Goal: Find specific page/section: Find specific page/section

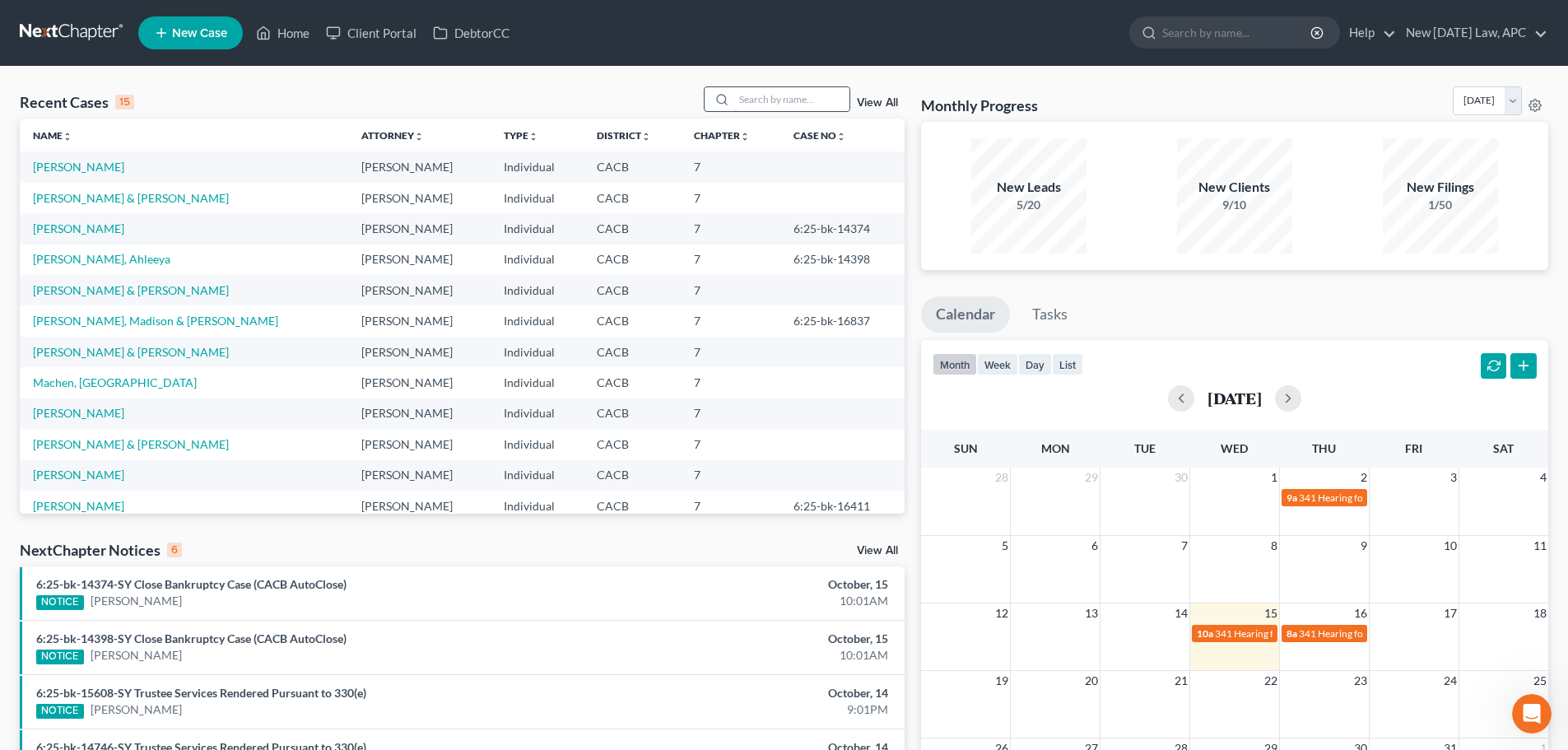
click at [790, 94] on input "search" at bounding box center [791, 99] width 115 height 24
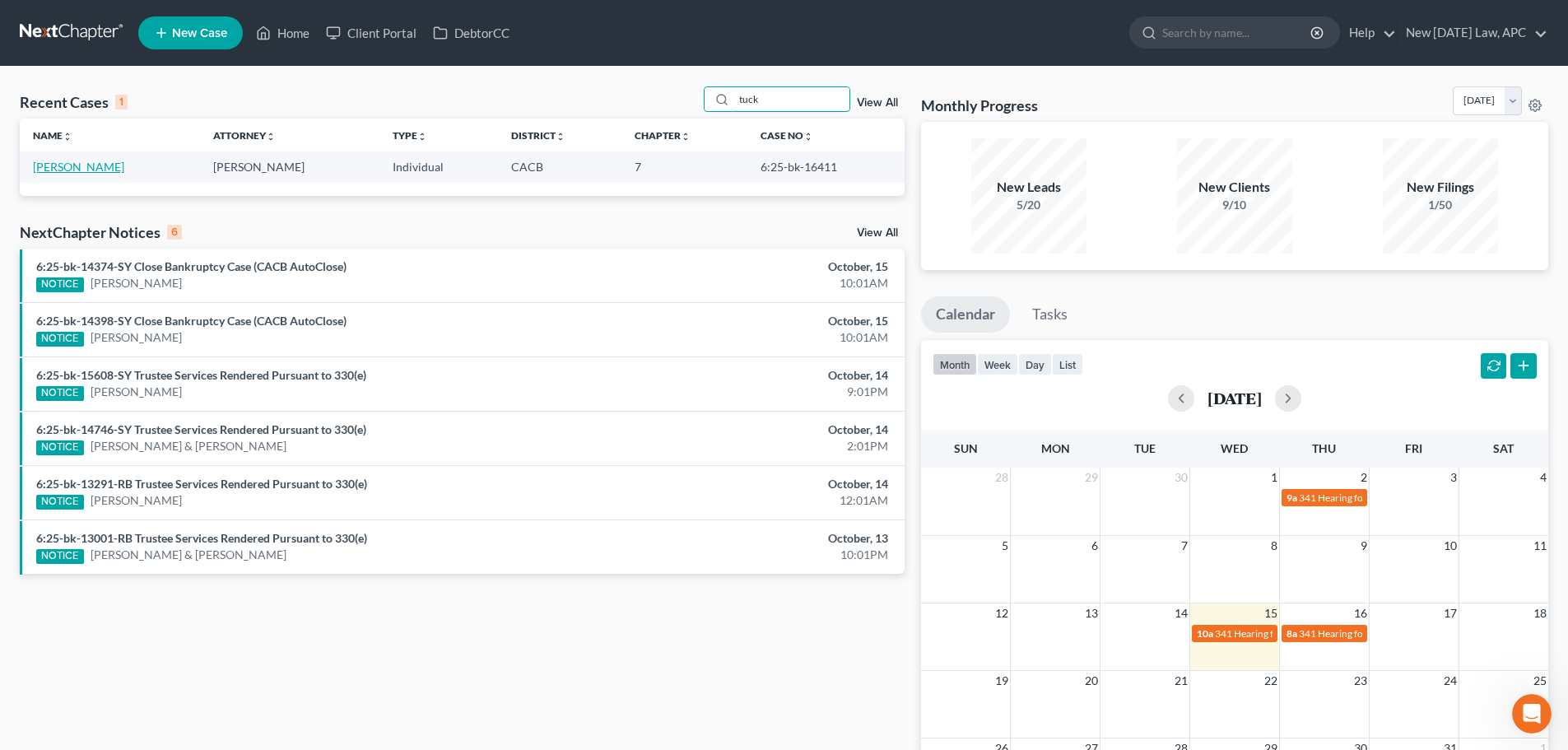
type input "tuck"
click at [83, 167] on link "[PERSON_NAME]" at bounding box center [78, 167] width 91 height 14
select select "4"
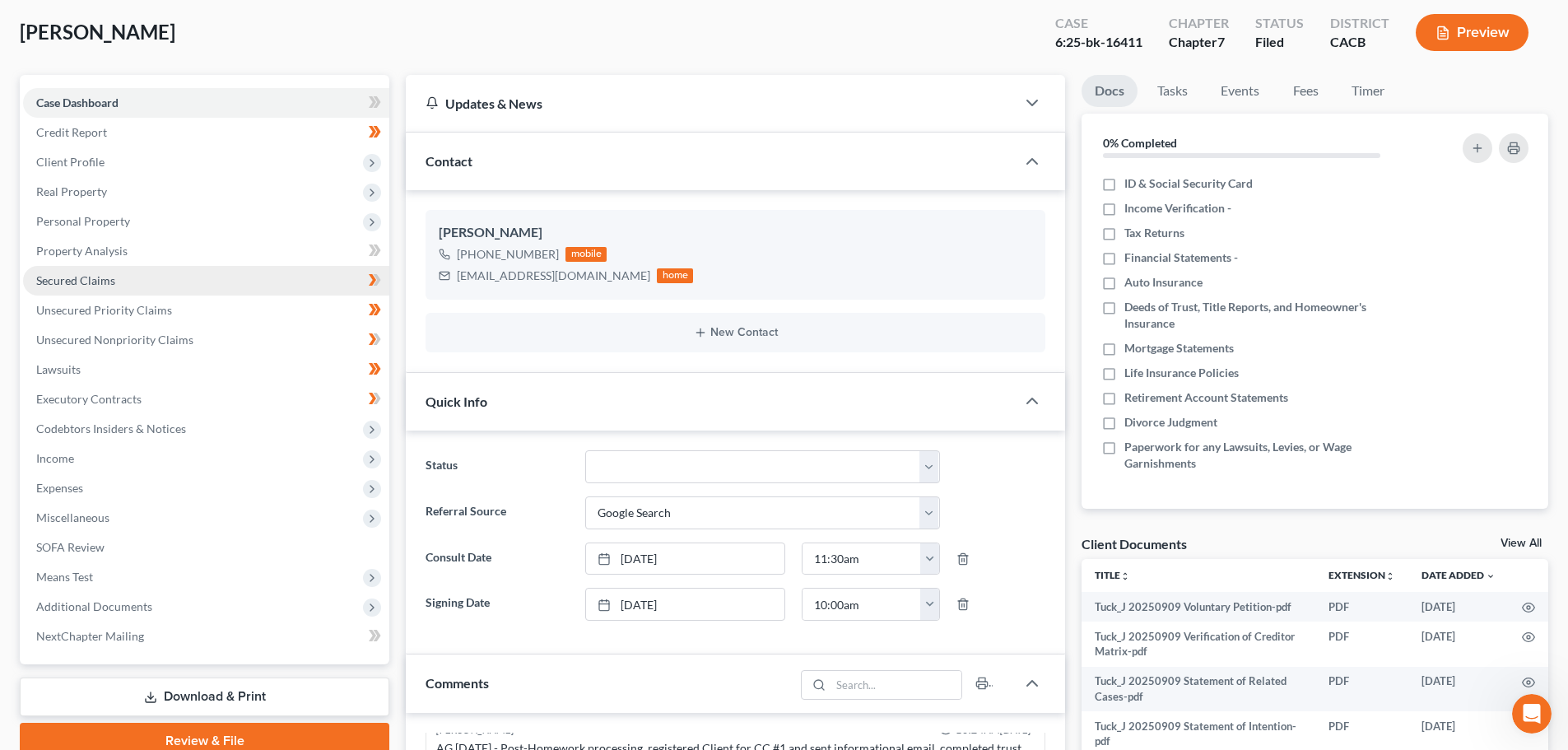
scroll to position [83, 0]
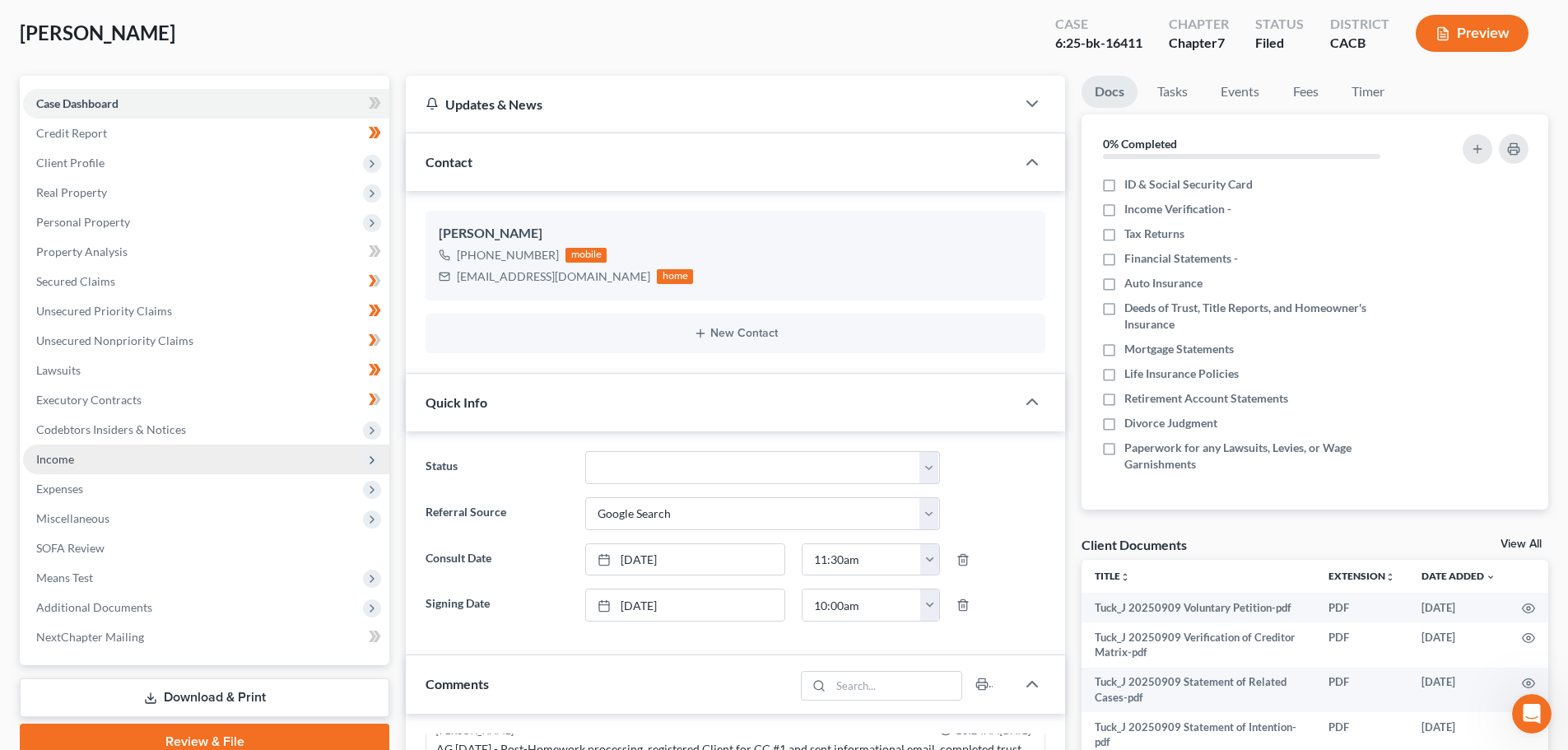
click at [84, 458] on span "Income" at bounding box center [206, 459] width 366 height 30
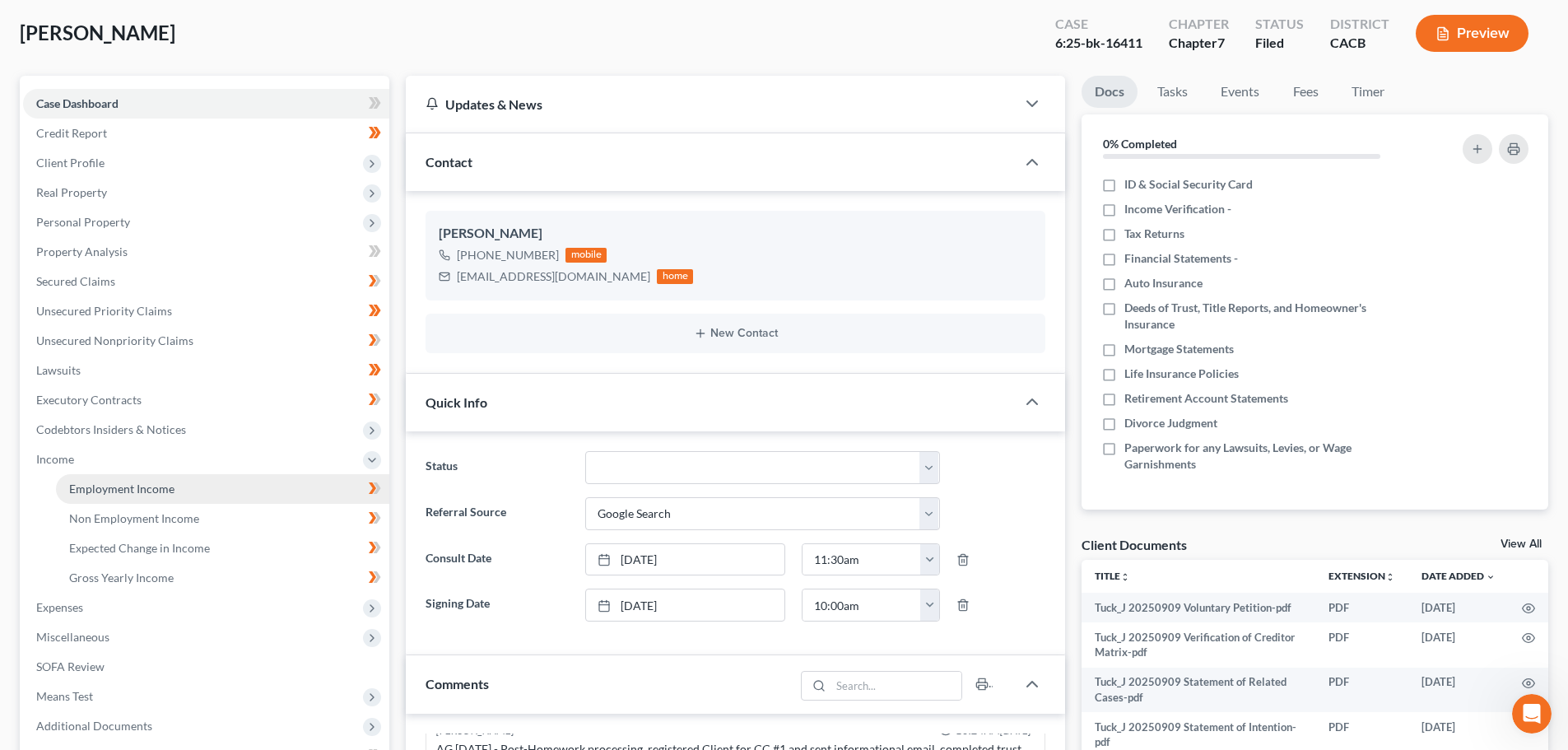
click at [99, 490] on span "Employment Income" at bounding box center [122, 488] width 106 height 14
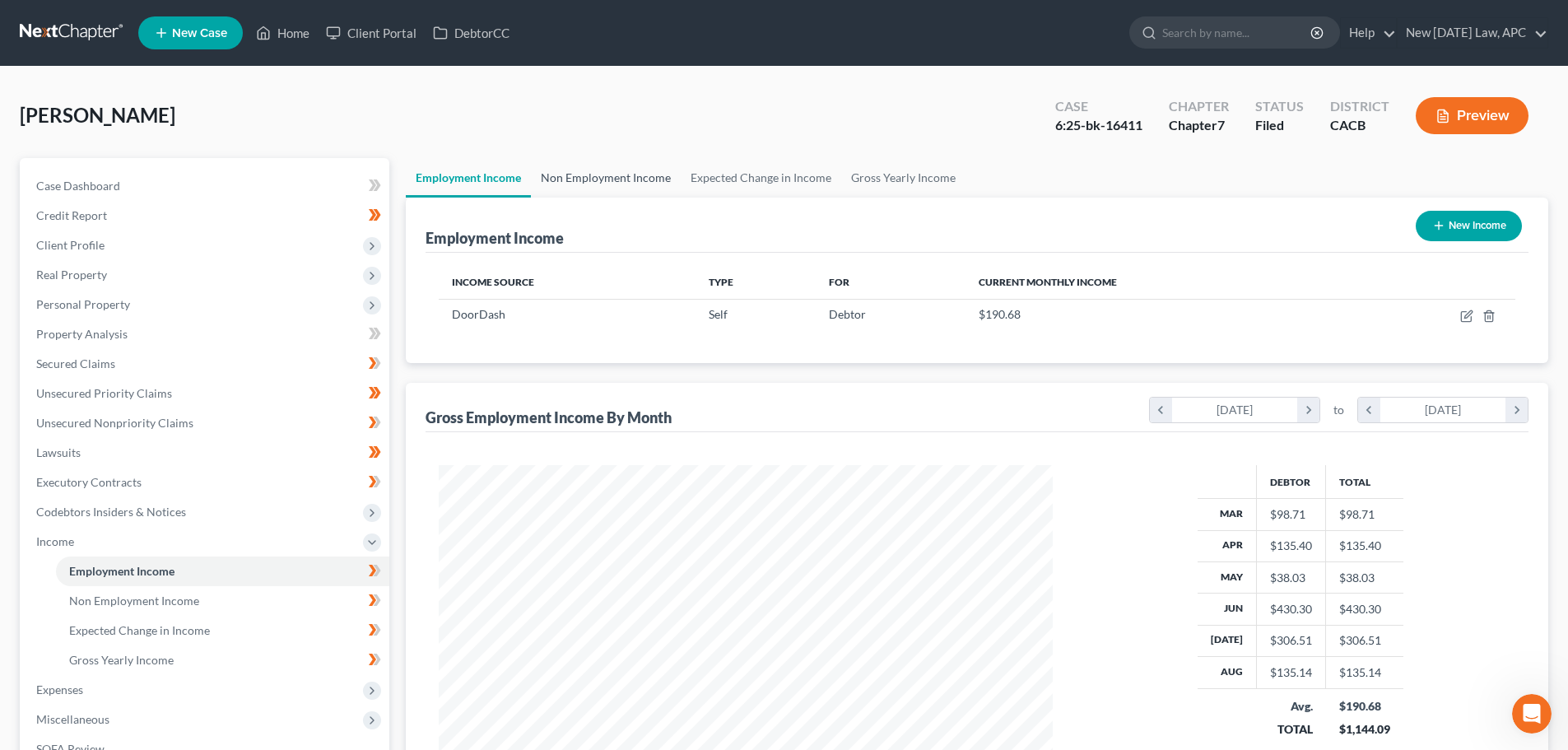
scroll to position [307, 647]
click at [628, 173] on link "Non Employment Income" at bounding box center [606, 178] width 150 height 39
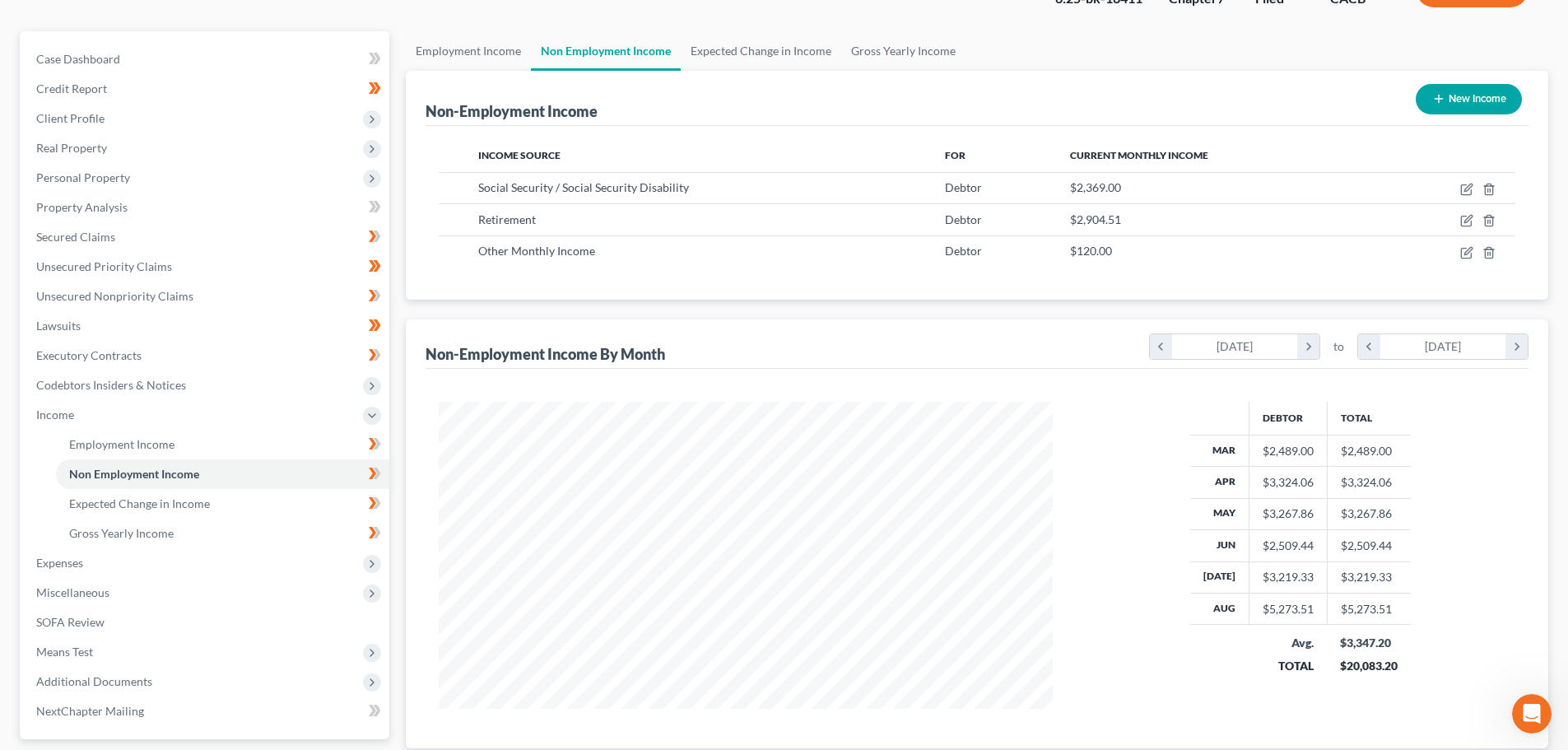
scroll to position [164, 0]
